Goal: Task Accomplishment & Management: Manage account settings

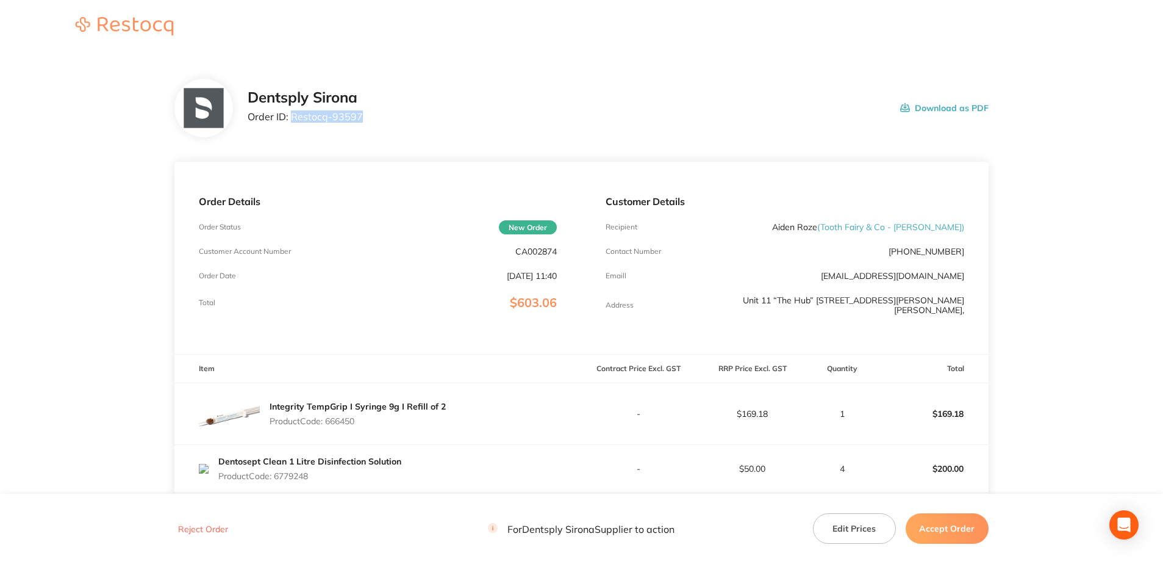
drag, startPoint x: 366, startPoint y: 118, endPoint x: 293, endPoint y: 122, distance: 72.7
click at [293, 122] on div "Dentsply Sirona Order ID: Restocq- 93597 Download as PDF" at bounding box center [618, 108] width 741 height 38
copy p "Restocq- 93597"
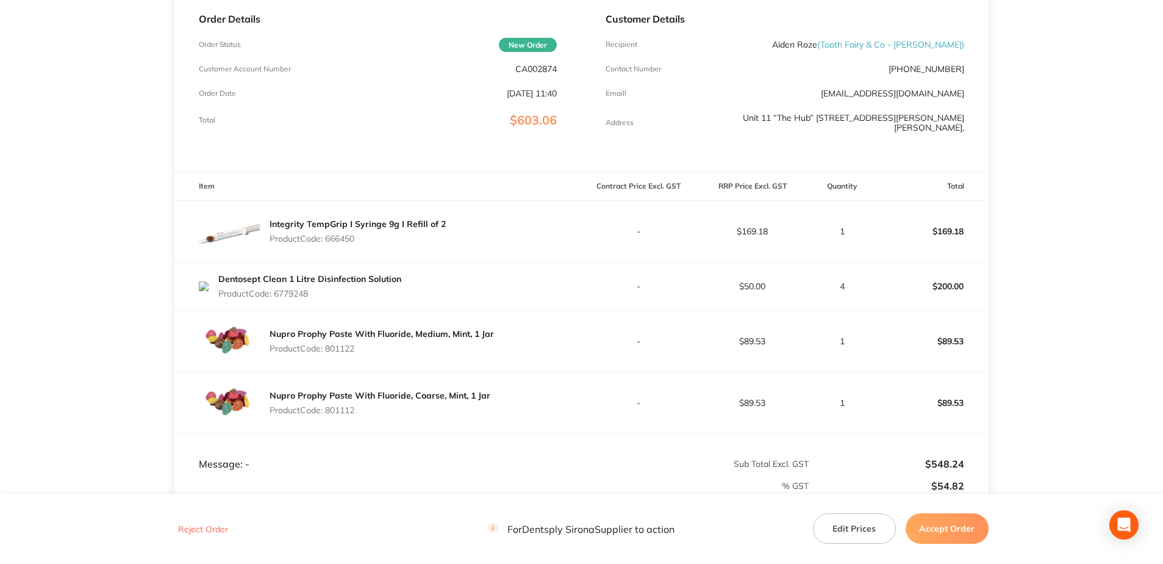
scroll to position [183, 0]
drag, startPoint x: 358, startPoint y: 234, endPoint x: 328, endPoint y: 234, distance: 29.9
click at [328, 234] on p "Product Code: 666450" at bounding box center [358, 238] width 176 height 10
copy p "666450"
drag, startPoint x: 315, startPoint y: 289, endPoint x: 276, endPoint y: 294, distance: 39.3
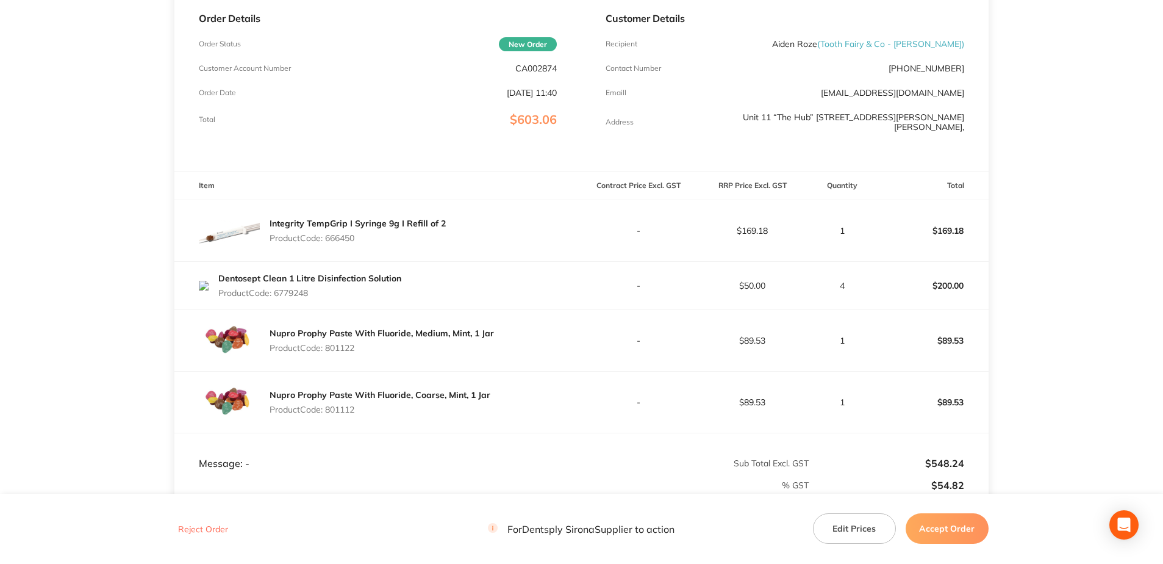
click at [276, 294] on div "Dentosept Clean 1 Litre Disinfection Solution Product Code: 6779248" at bounding box center [309, 285] width 183 height 34
copy p "6779248"
drag, startPoint x: 358, startPoint y: 343, endPoint x: 329, endPoint y: 345, distance: 29.3
click at [329, 333] on p "Product Code: 801122" at bounding box center [382, 348] width 224 height 10
copy p "801122"
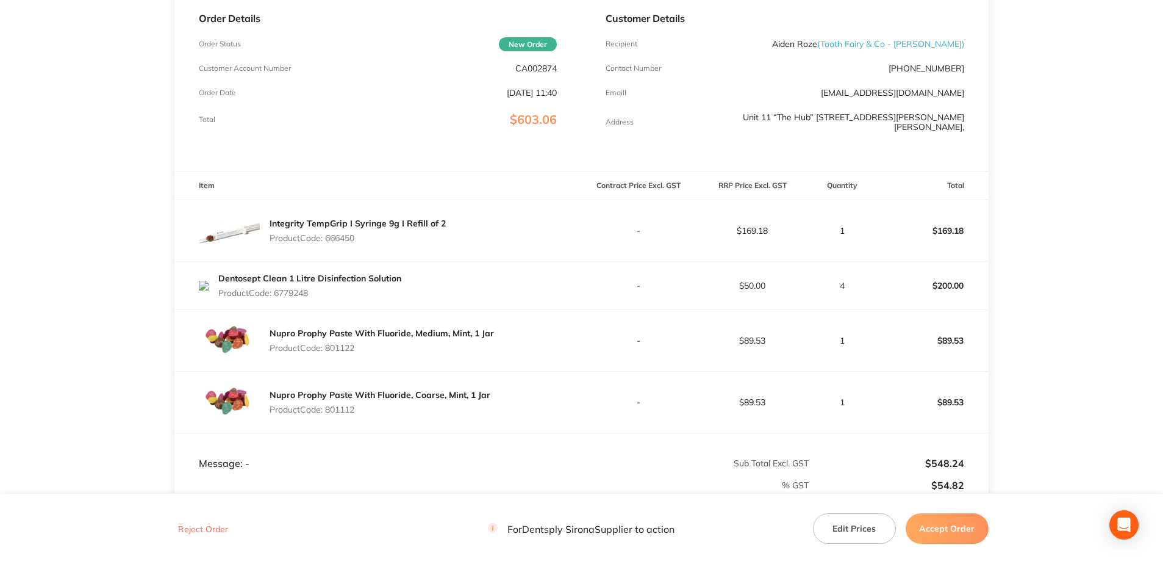
drag, startPoint x: 348, startPoint y: 403, endPoint x: 328, endPoint y: 407, distance: 21.1
click at [328, 333] on p "Product Code: 801112" at bounding box center [380, 409] width 221 height 10
copy p "801112"
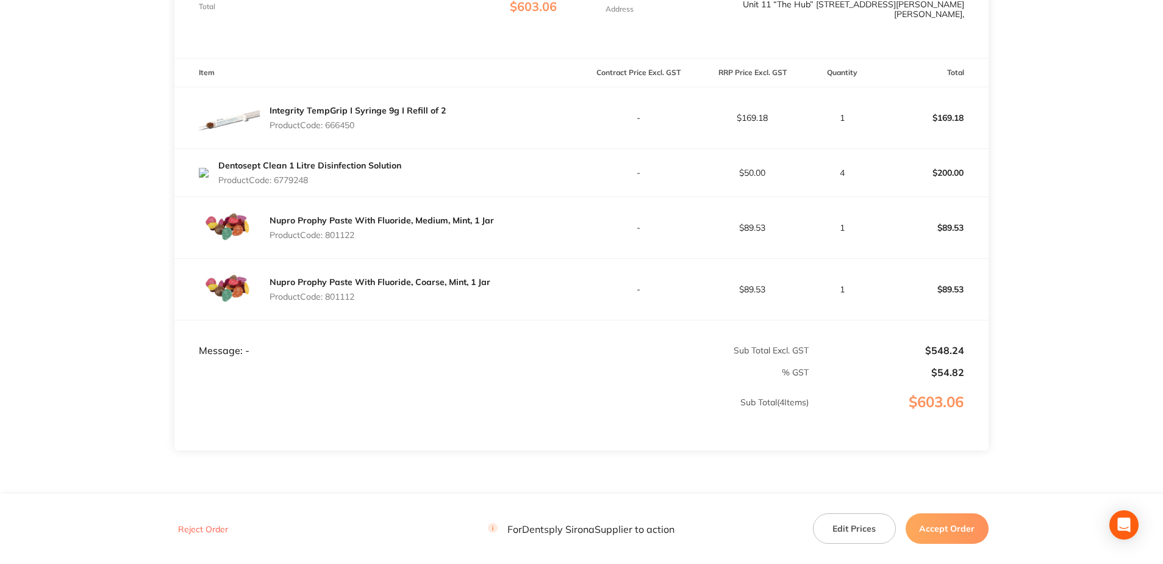
scroll to position [305, 0]
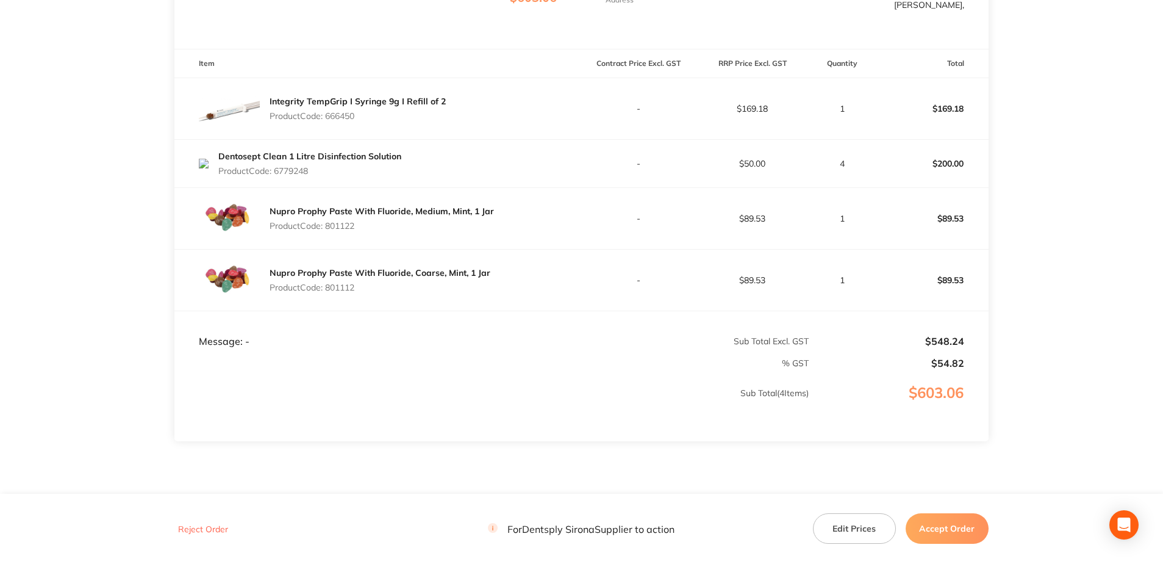
click at [572, 333] on button "Accept Order" at bounding box center [947, 528] width 83 height 30
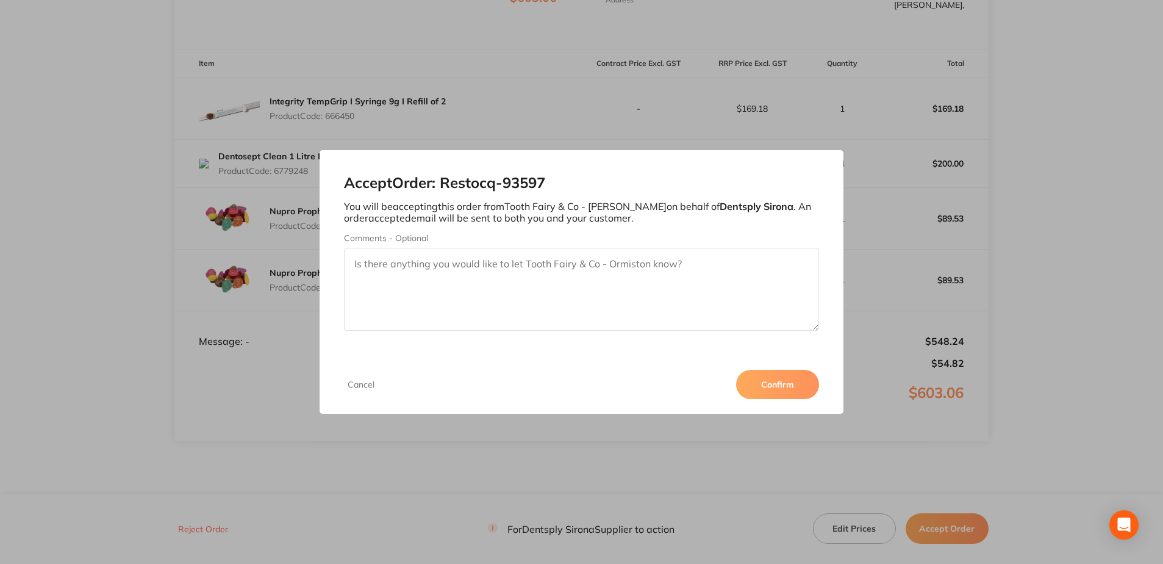
click at [572, 333] on button "Confirm" at bounding box center [777, 384] width 83 height 29
